Goal: Find specific page/section: Find specific page/section

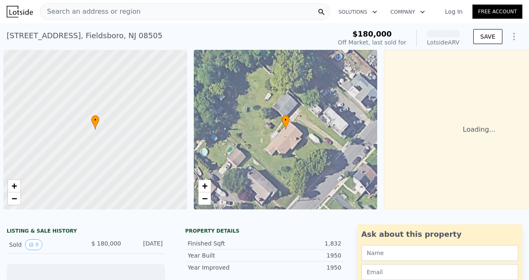
scroll to position [0, 3]
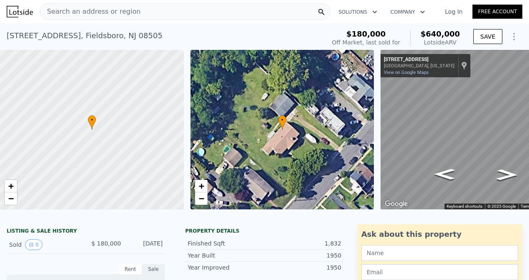
click at [152, 40] on div "[STREET_ADDRESS] Sold [DATE] for $180k (~ARV $640k )" at bounding box center [164, 38] width 315 height 23
click at [150, 35] on div "[STREET_ADDRESS] Sold [DATE] for $180k (~ARV $640k )" at bounding box center [164, 38] width 315 height 23
click at [222, 11] on div "Search an address or region" at bounding box center [185, 11] width 290 height 17
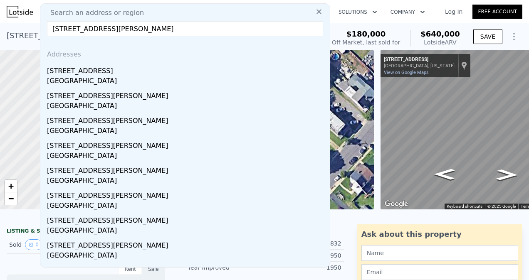
type input "[STREET_ADDRESS][PERSON_NAME]"
click at [222, 11] on div "Search an address or region" at bounding box center [185, 13] width 283 height 10
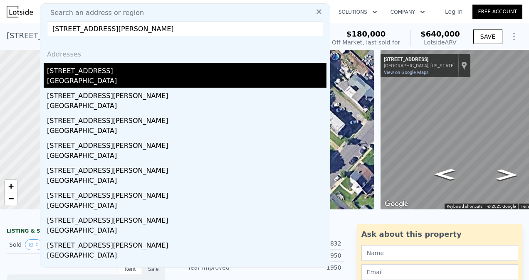
click at [121, 74] on div "[STREET_ADDRESS]" at bounding box center [186, 69] width 279 height 13
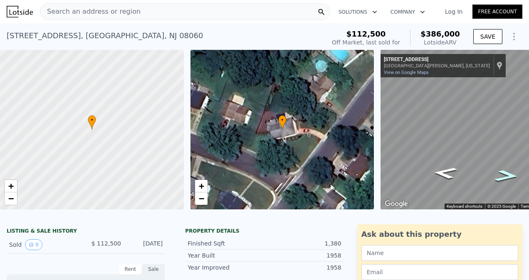
click at [508, 177] on icon "Go Northeast, Front St" at bounding box center [506, 175] width 44 height 17
click at [442, 171] on icon "Go Southwest, Front St" at bounding box center [445, 172] width 44 height 17
click at [440, 175] on icon "Go Southwest, Front St" at bounding box center [445, 172] width 44 height 17
click at [508, 171] on icon "Go Northeast, Front St" at bounding box center [506, 175] width 44 height 17
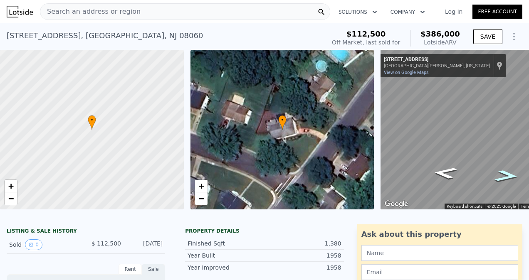
click at [508, 171] on icon "Go Northeast, Front St" at bounding box center [506, 175] width 44 height 17
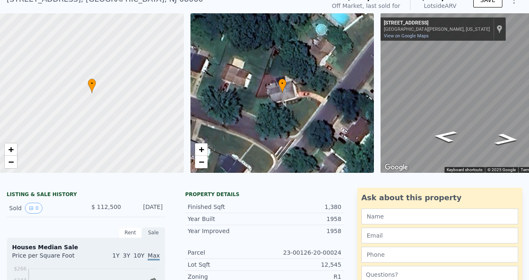
scroll to position [42, 0]
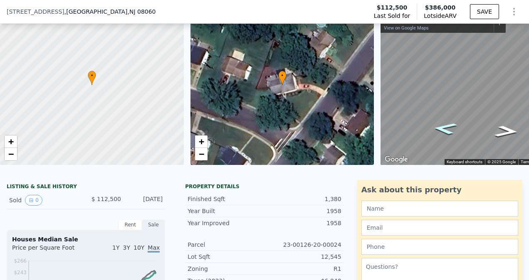
click at [441, 127] on icon "Go Southwest, Front St" at bounding box center [445, 128] width 44 height 17
click at [441, 127] on icon "Go Southwest, Front St" at bounding box center [444, 128] width 45 height 17
drag, startPoint x: 441, startPoint y: 127, endPoint x: 508, endPoint y: 131, distance: 67.5
click at [508, 131] on icon "Go Northeast, Front St" at bounding box center [506, 131] width 45 height 17
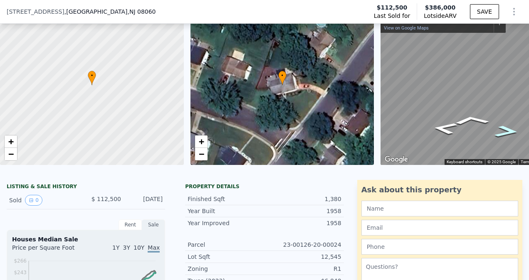
click at [508, 131] on icon "Go Northeast, Front St" at bounding box center [506, 131] width 44 height 17
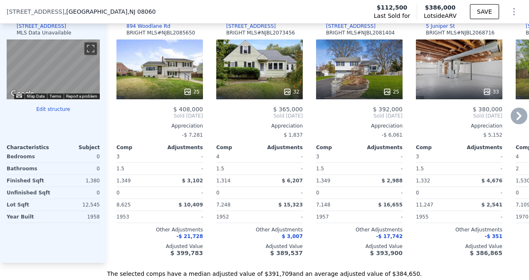
scroll to position [913, 0]
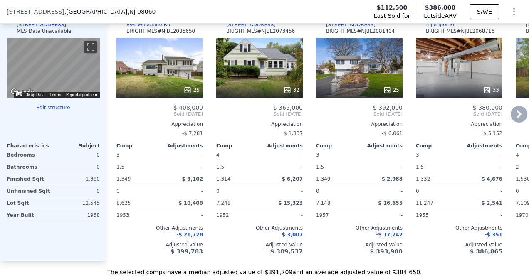
click at [515, 116] on icon at bounding box center [519, 114] width 17 height 17
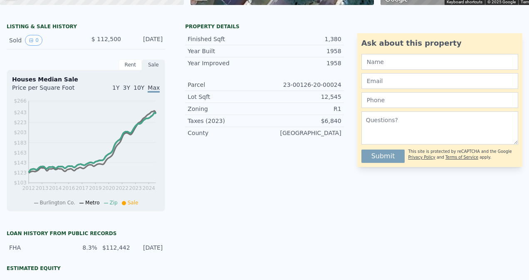
scroll to position [0, 0]
